Goal: Task Accomplishment & Management: Use online tool/utility

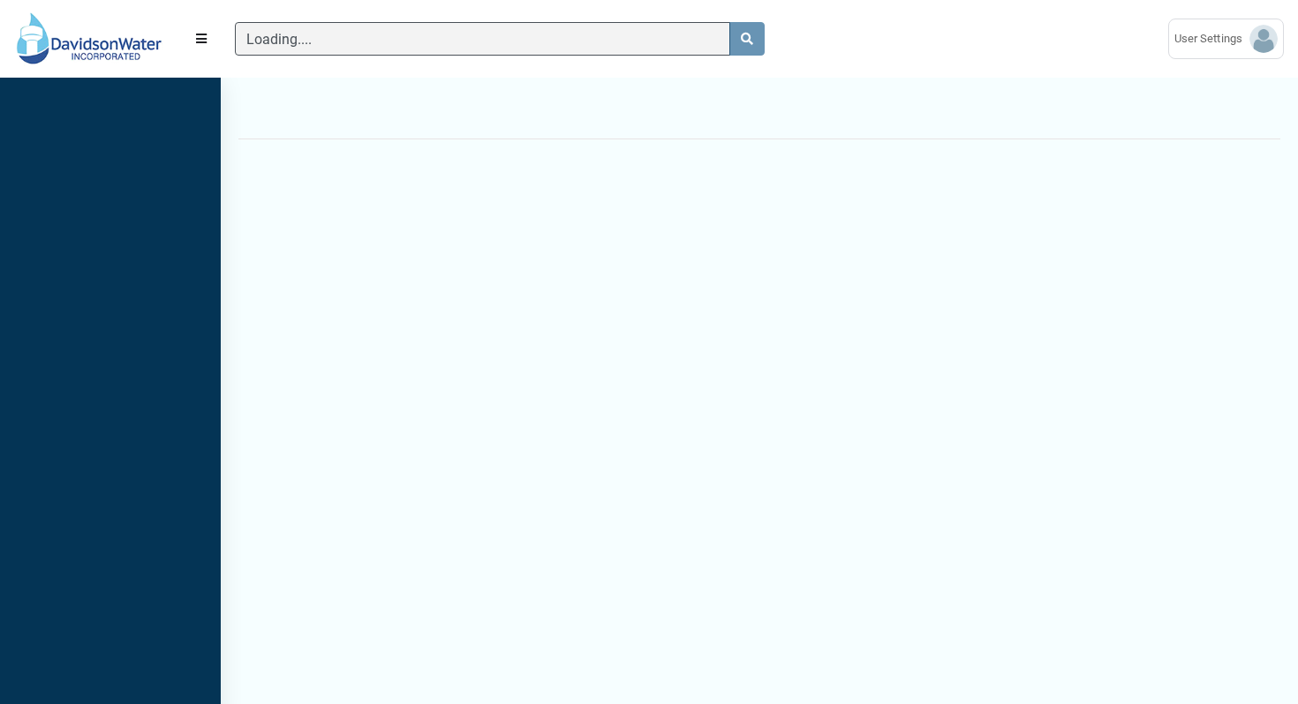
scroll to position [8, 1]
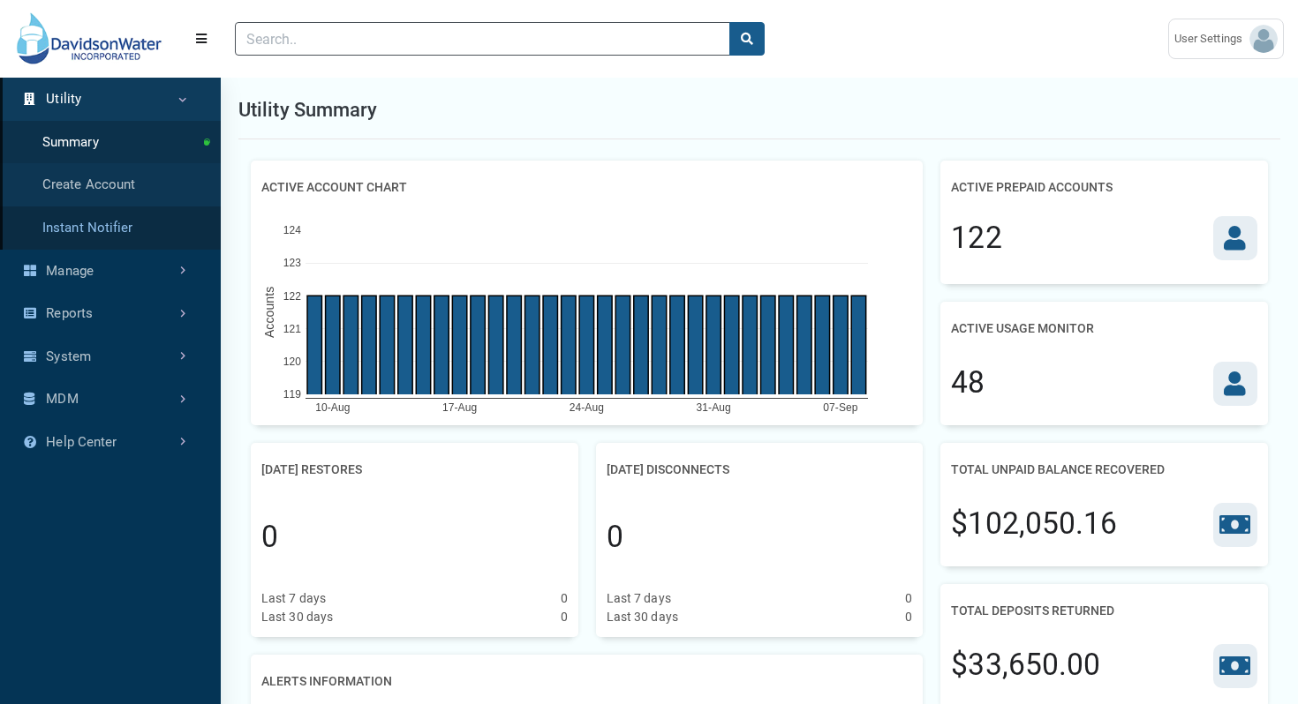
click at [110, 220] on link "Instant Notifier" at bounding box center [110, 228] width 221 height 43
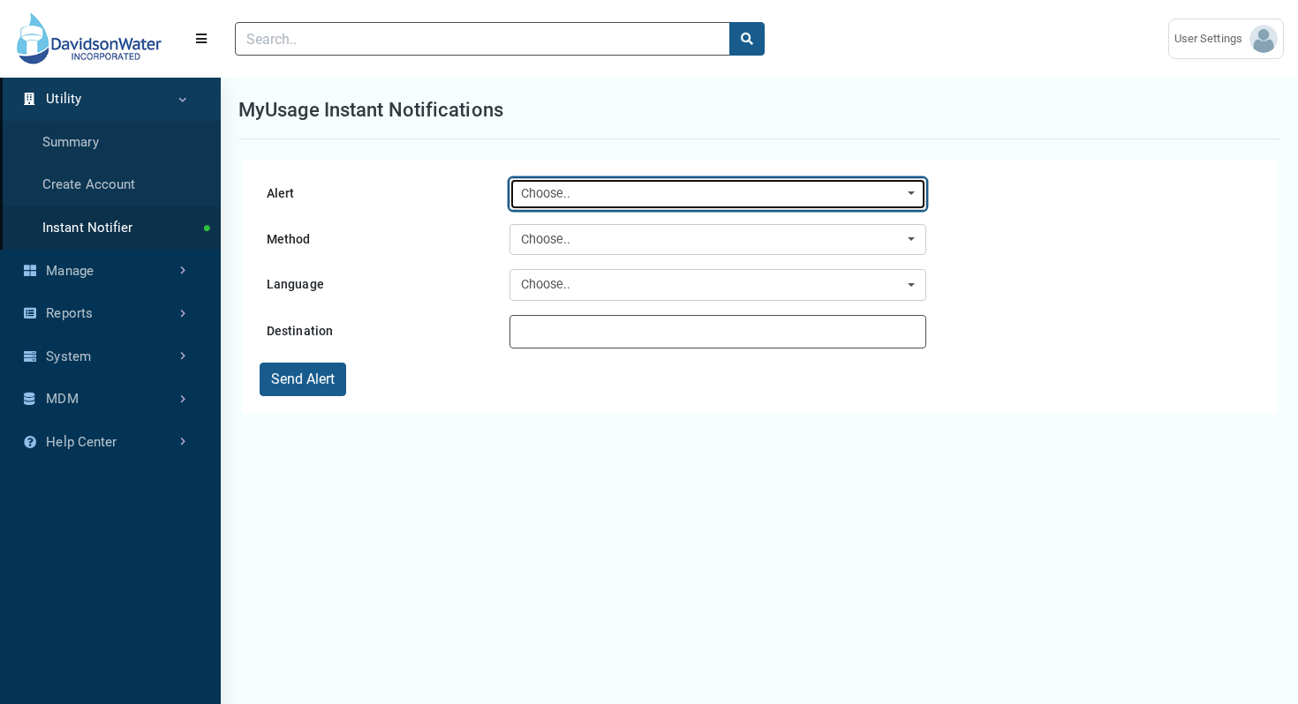
click at [584, 180] on button "Choose.." at bounding box center [717, 194] width 417 height 32
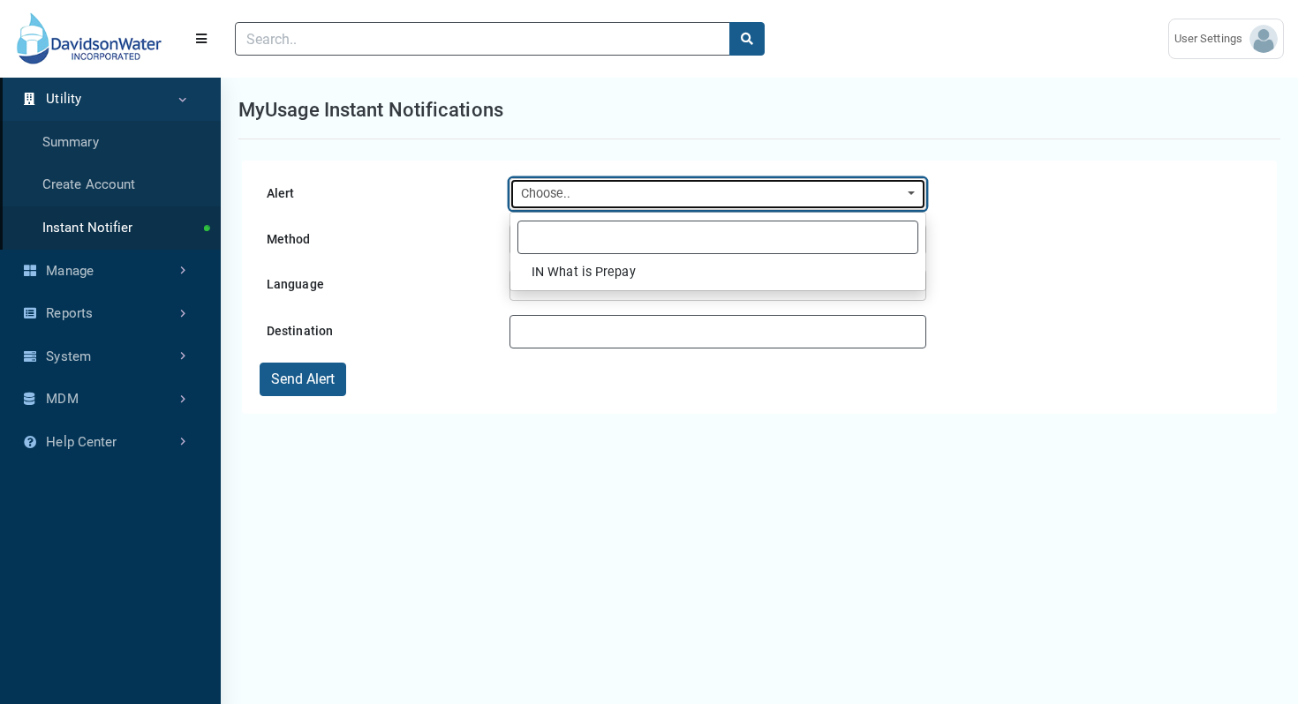
click at [584, 180] on button "Choose.." at bounding box center [717, 194] width 417 height 32
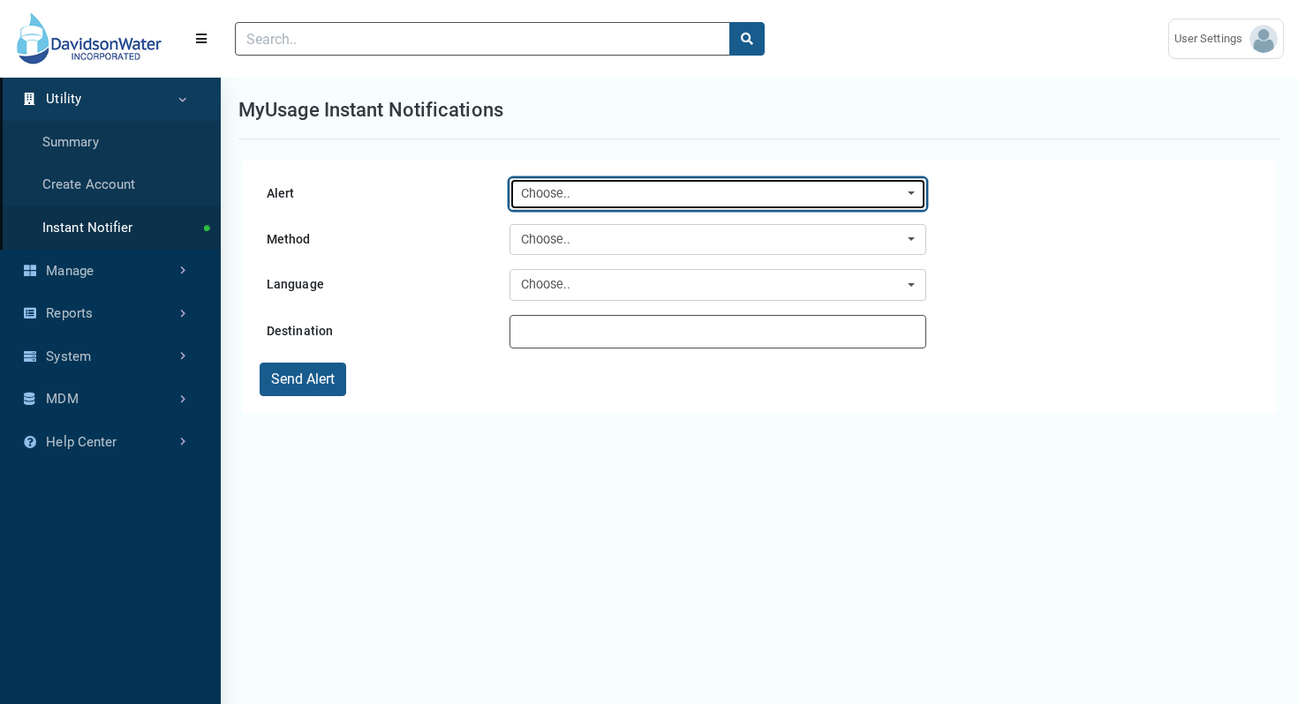
click at [584, 180] on button "Choose.." at bounding box center [717, 194] width 417 height 32
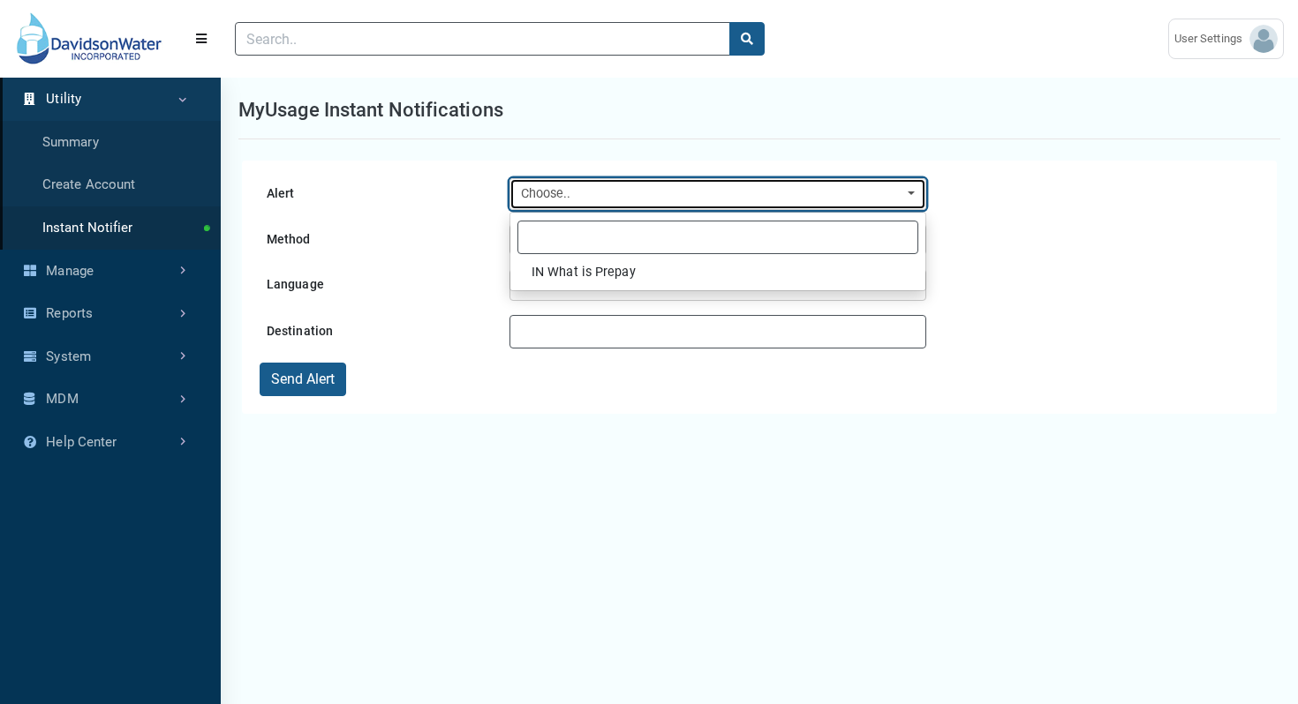
click at [584, 180] on button "Choose.." at bounding box center [717, 194] width 417 height 32
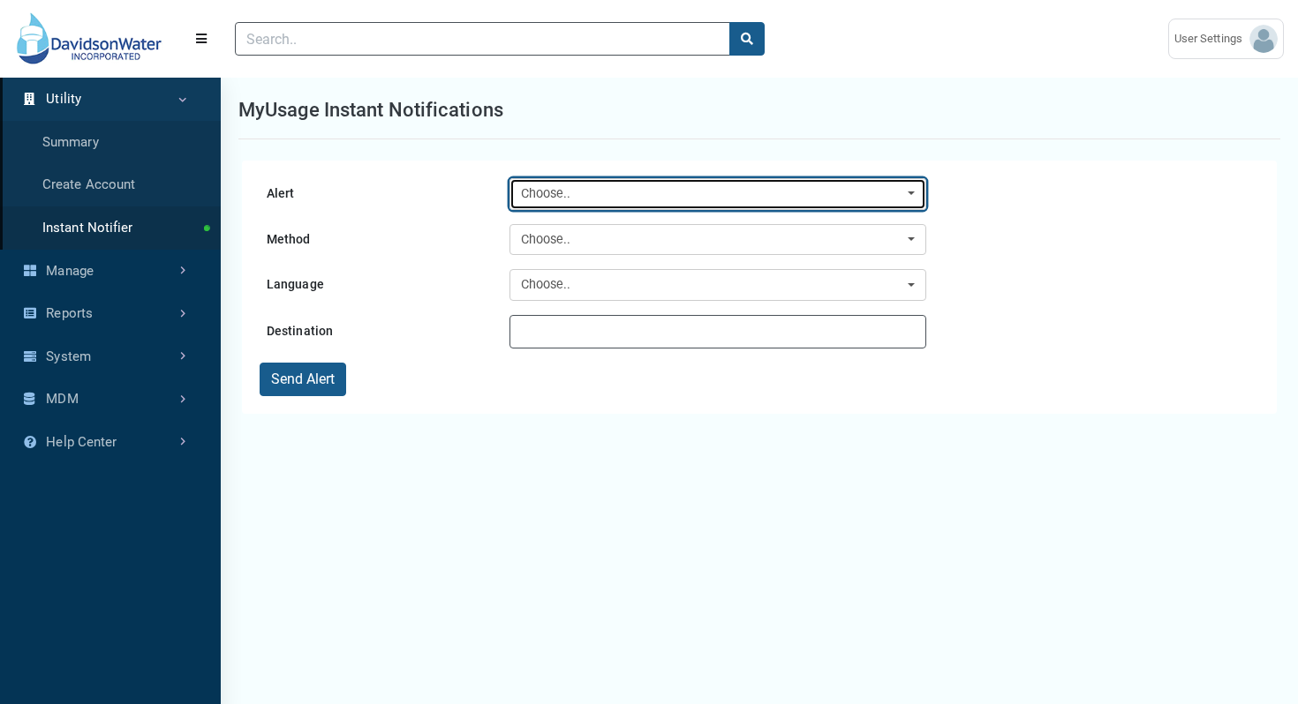
click at [774, 192] on div "Choose.." at bounding box center [712, 194] width 383 height 19
